Goal: Transaction & Acquisition: Purchase product/service

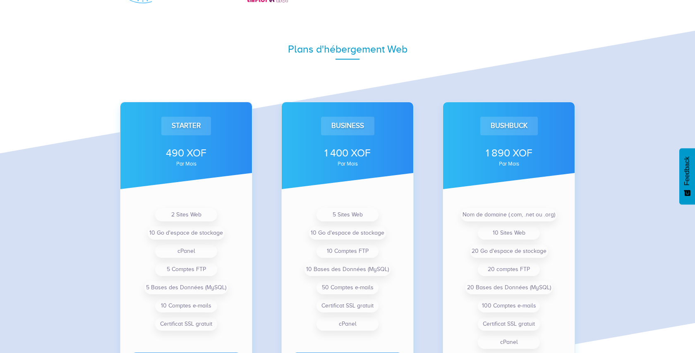
scroll to position [600, 0]
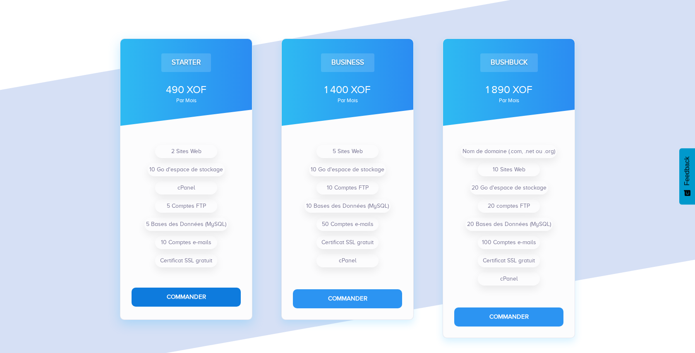
click at [173, 298] on button "Commander" at bounding box center [186, 297] width 109 height 19
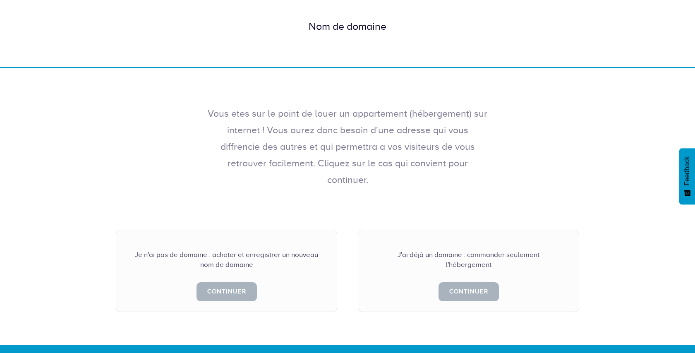
scroll to position [62, 0]
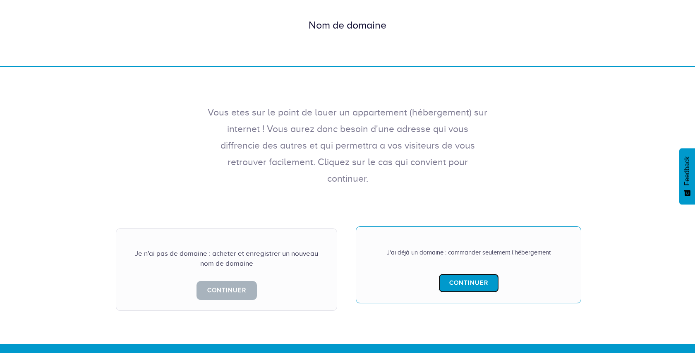
click at [456, 274] on link "Continuer" at bounding box center [469, 283] width 60 height 19
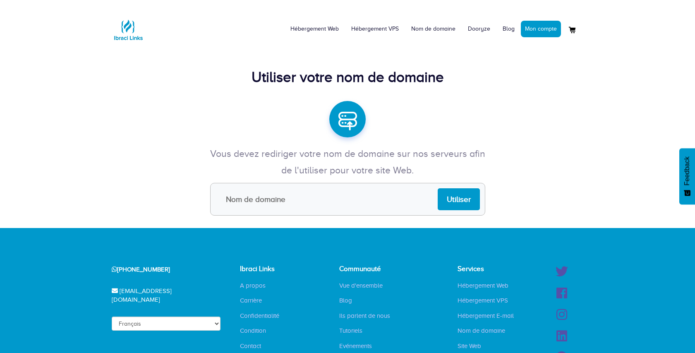
click at [312, 193] on input "text" at bounding box center [347, 199] width 275 height 33
type input "adadb.org"
click at [462, 203] on input "Utiliser" at bounding box center [459, 199] width 42 height 22
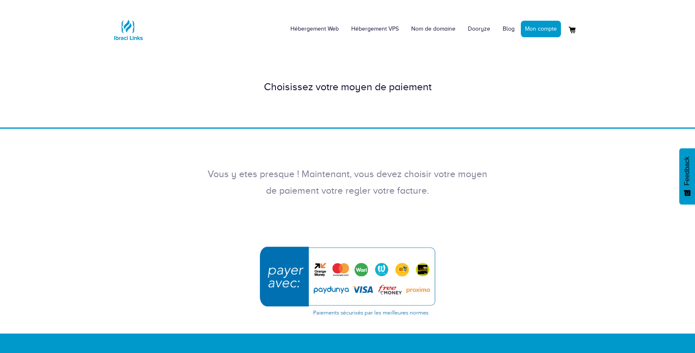
click at [401, 270] on img "submit" at bounding box center [347, 281] width 186 height 80
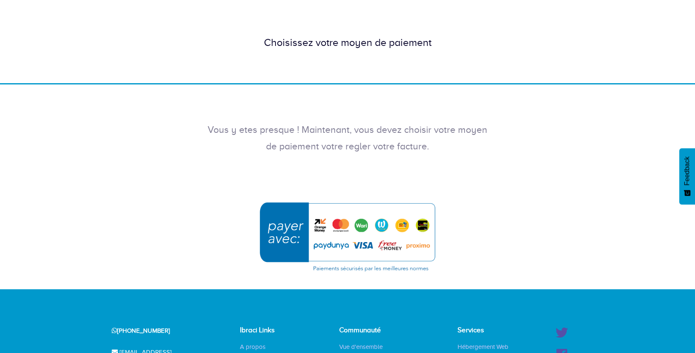
scroll to position [67, 0]
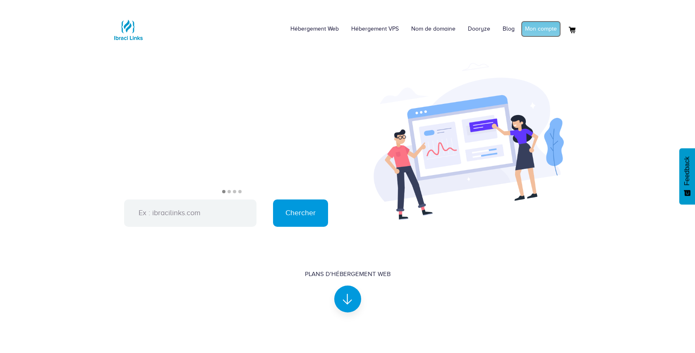
click at [545, 27] on link "Mon compte" at bounding box center [541, 29] width 40 height 17
